Goal: Task Accomplishment & Management: Complete application form

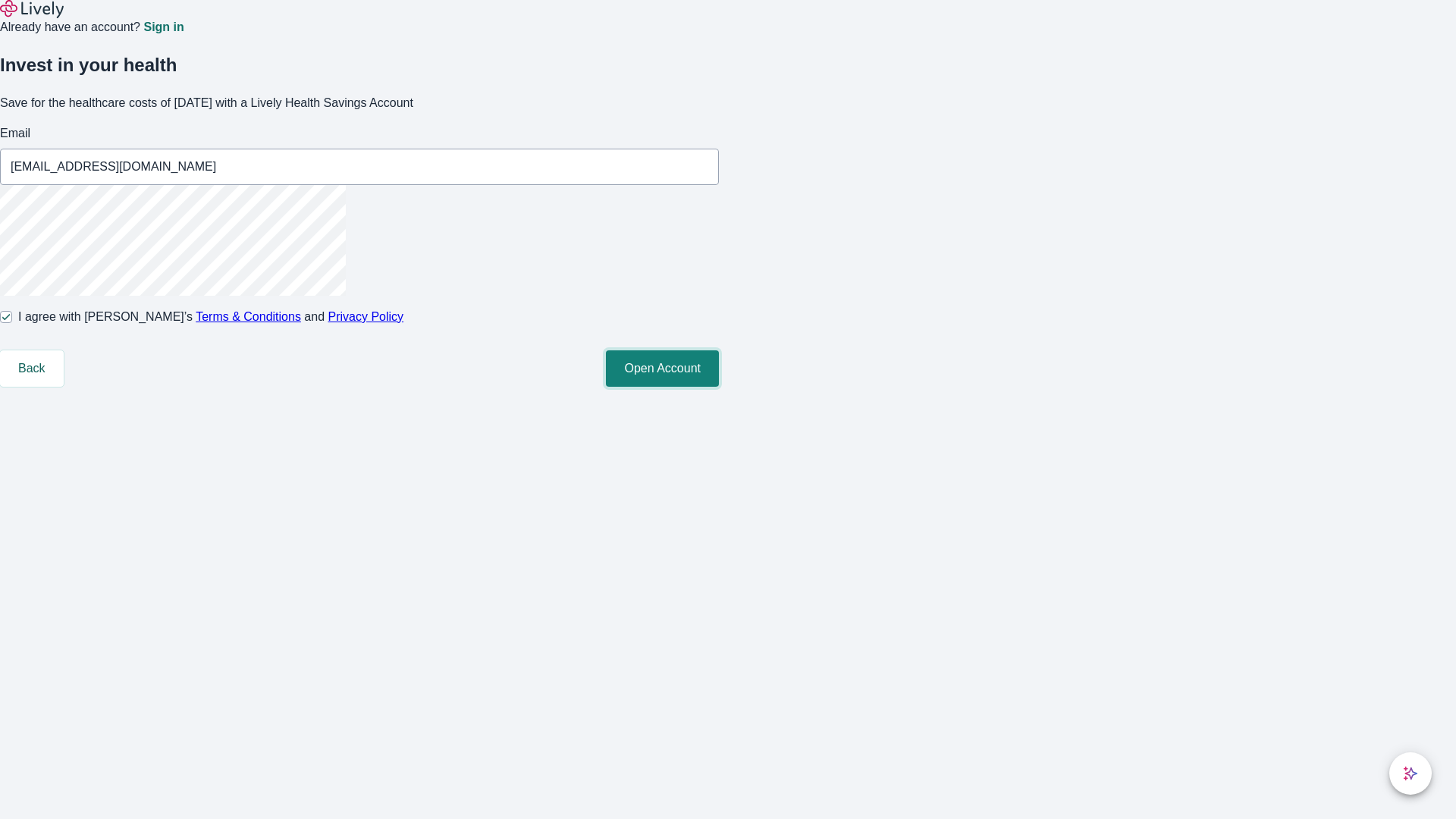
click at [719, 387] on button "Open Account" at bounding box center [662, 369] width 113 height 37
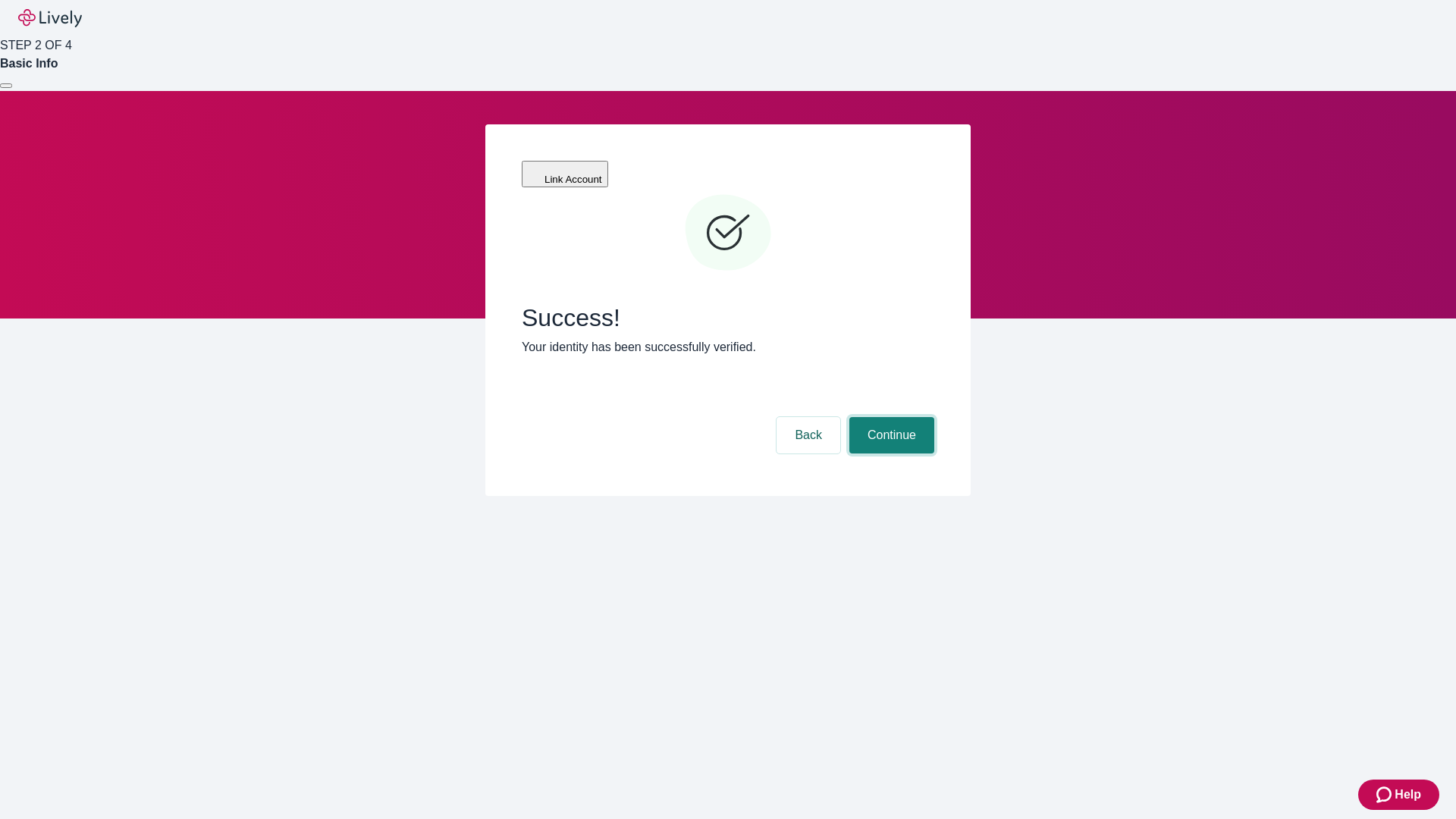
click at [890, 417] on button "Continue" at bounding box center [891, 435] width 85 height 37
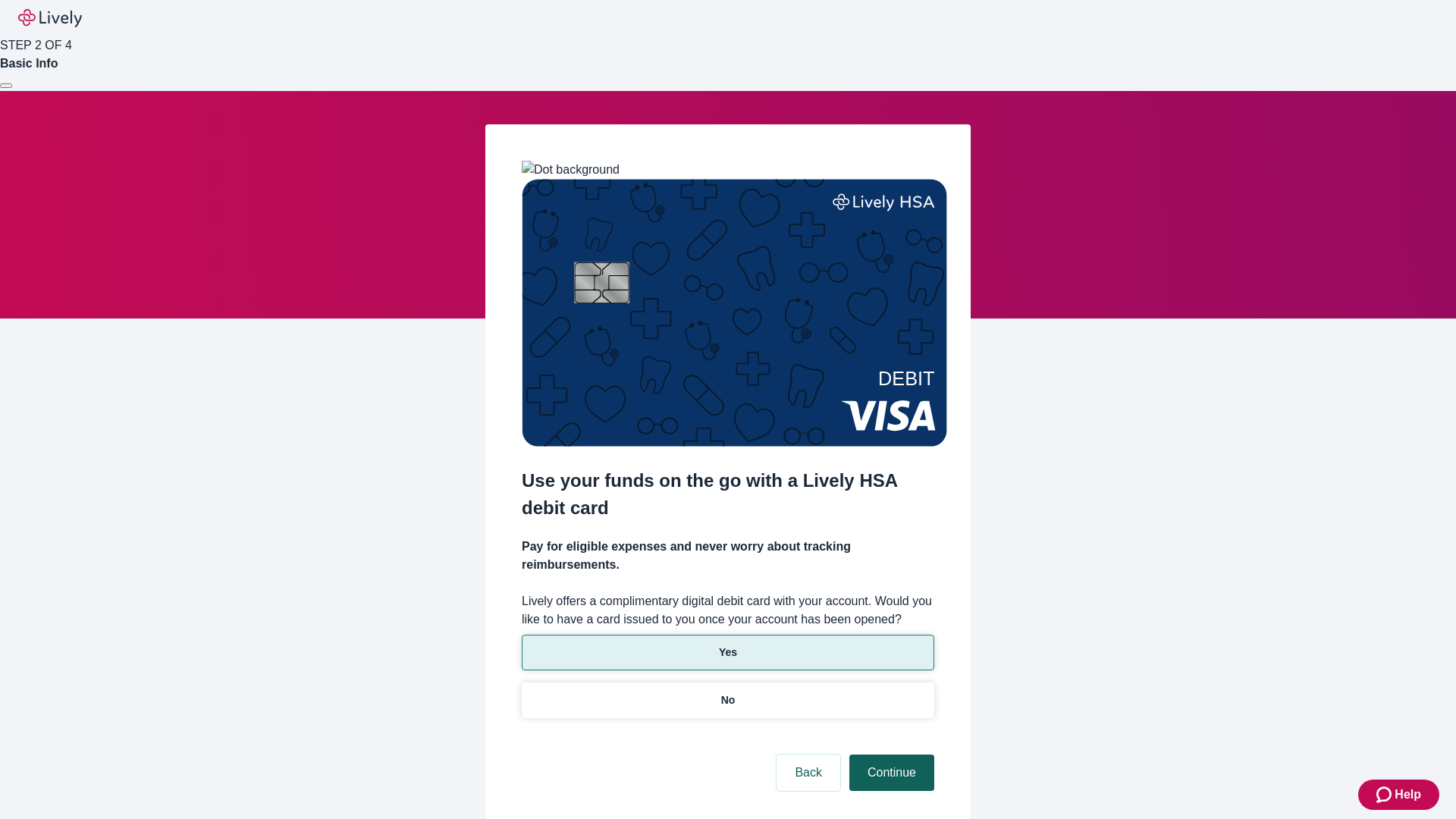
click at [727, 692] on p "No" at bounding box center [728, 700] width 14 height 16
click at [890, 755] on button "Continue" at bounding box center [891, 773] width 85 height 37
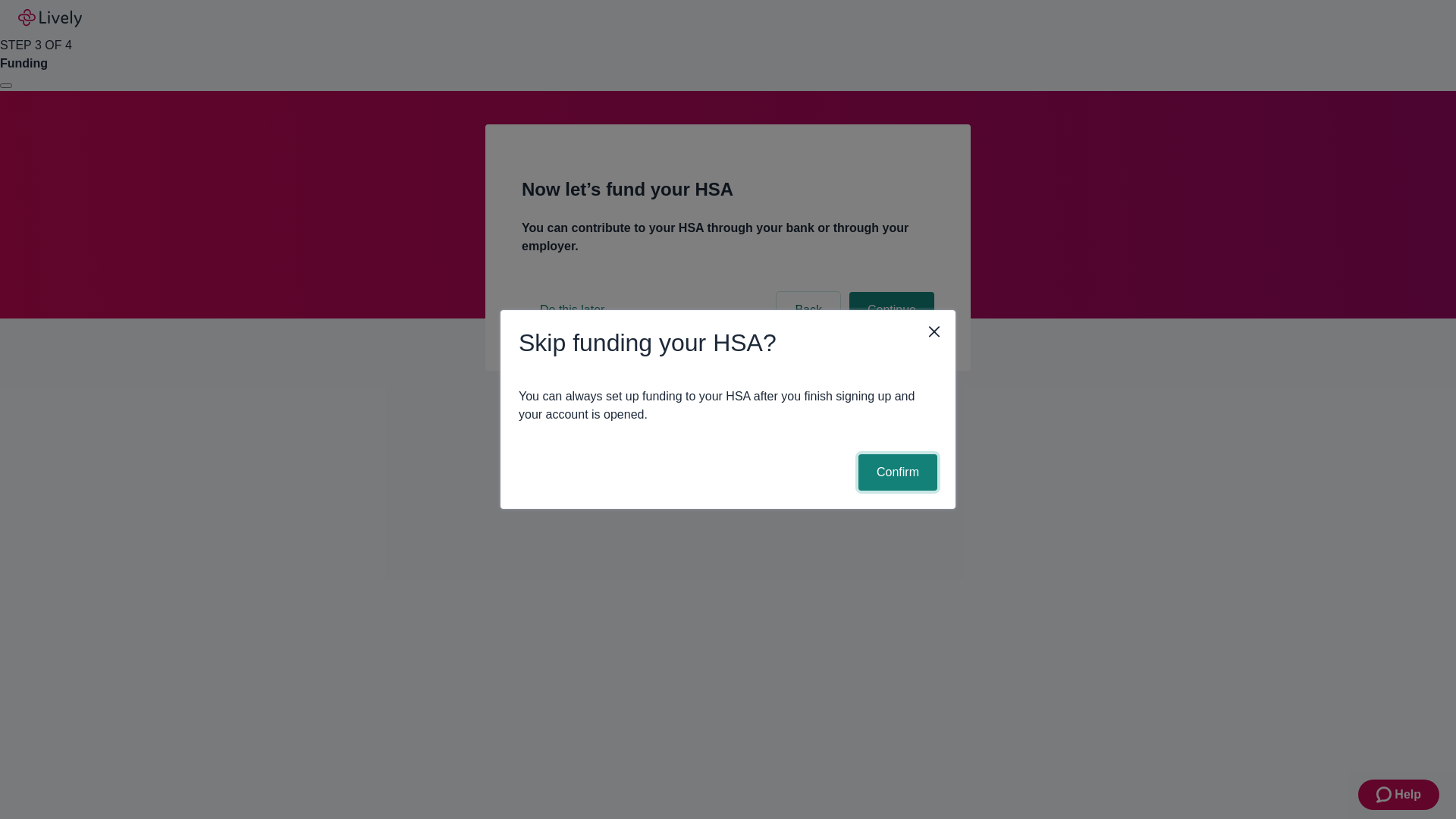
click at [896, 473] on button "Confirm" at bounding box center [898, 473] width 79 height 37
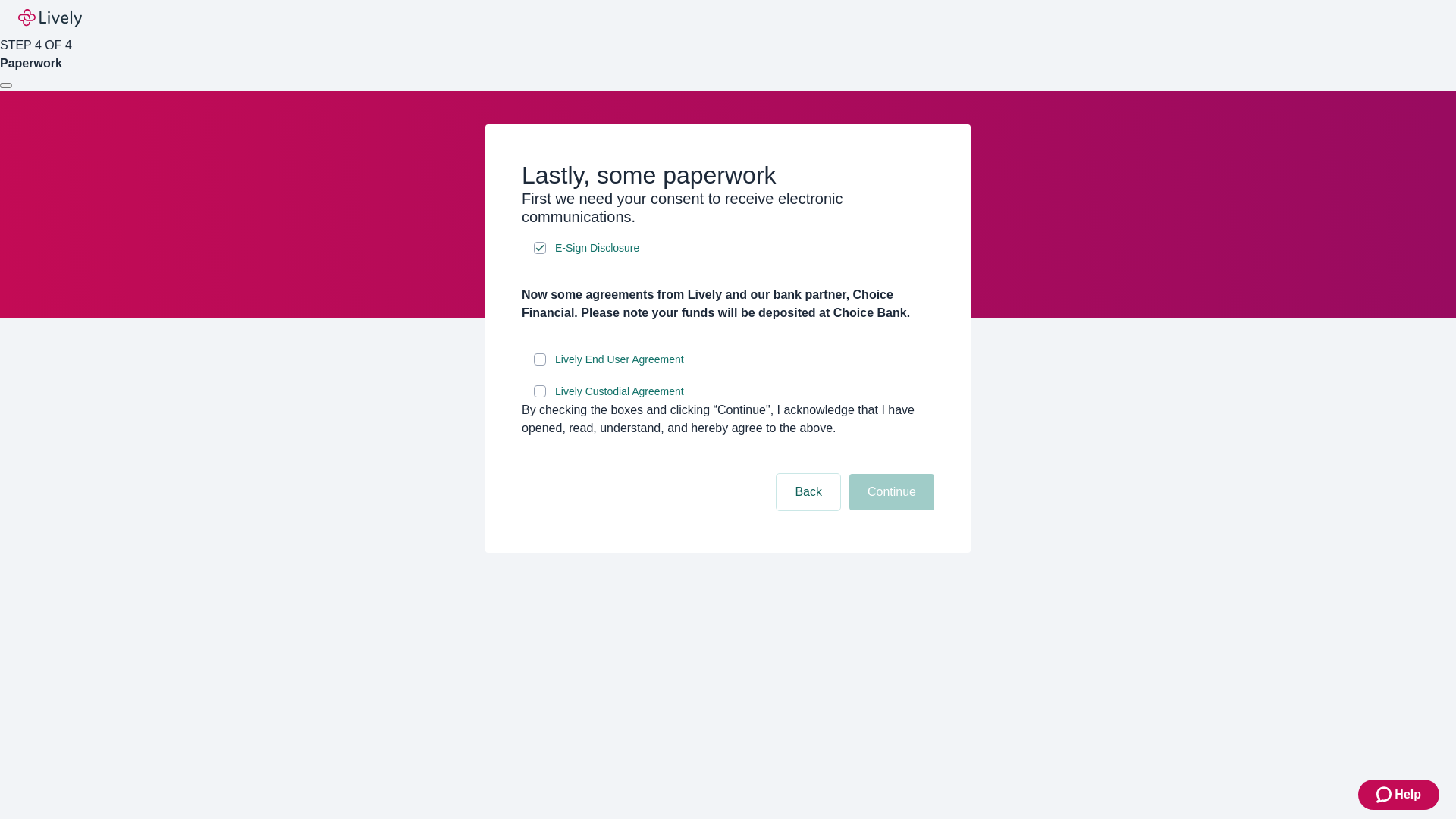
click at [540, 366] on input "Lively End User Agreement" at bounding box center [540, 359] width 12 height 13
checkbox input "true"
click at [540, 398] on input "Lively Custodial Agreement" at bounding box center [540, 392] width 12 height 13
checkbox input "true"
click at [890, 510] on button "Continue" at bounding box center [891, 492] width 85 height 37
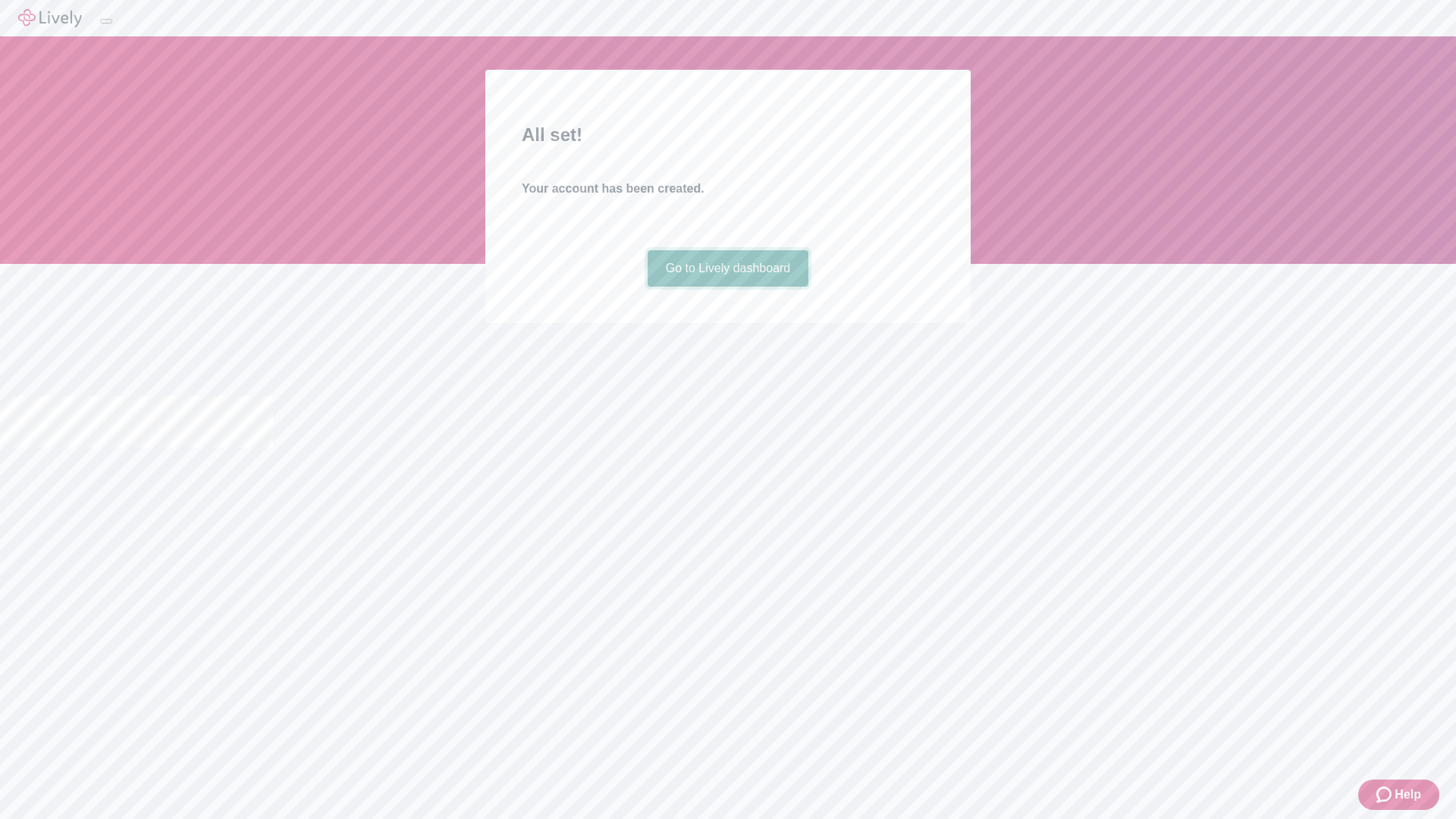
click at [727, 287] on link "Go to Lively dashboard" at bounding box center [728, 268] width 162 height 37
